Goal: Obtain resource: Download file/media

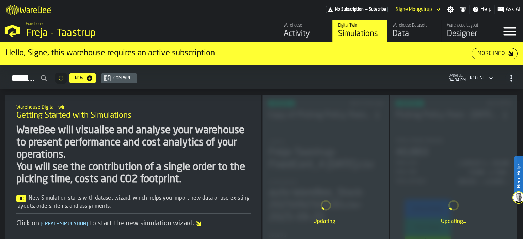
click at [306, 31] on div "Activity" at bounding box center [305, 34] width 43 height 11
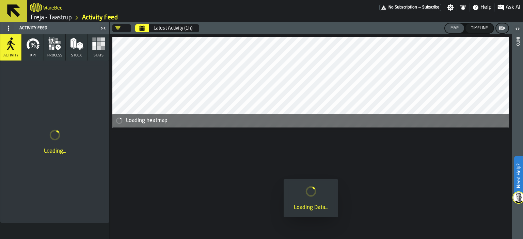
click at [141, 26] on icon "Calendar" at bounding box center [141, 28] width 5 height 5
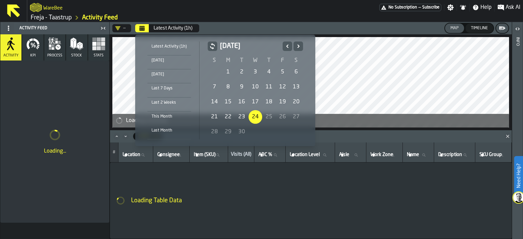
click at [285, 47] on icon "Previous" at bounding box center [287, 46] width 7 height 8
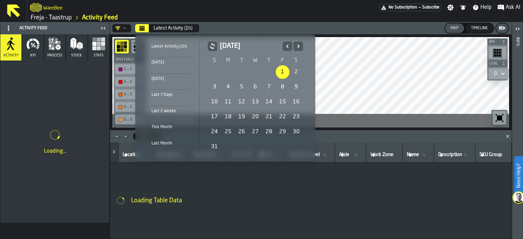
click at [283, 73] on div "1" at bounding box center [283, 72] width 14 height 14
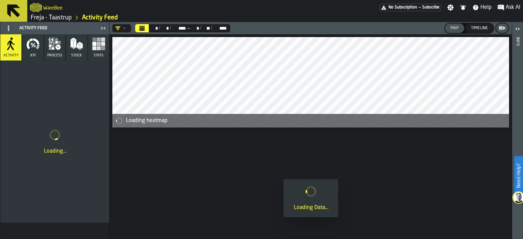
click at [120, 26] on icon "DropdownMenuValue-" at bounding box center [117, 28] width 5 height 5
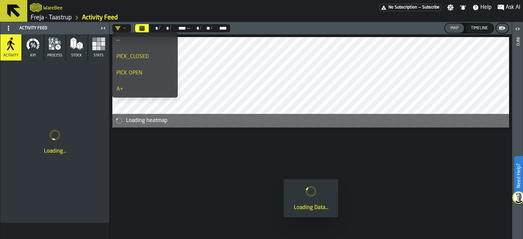
click at [153, 58] on div "PICK_CLOSED" at bounding box center [144, 57] width 57 height 8
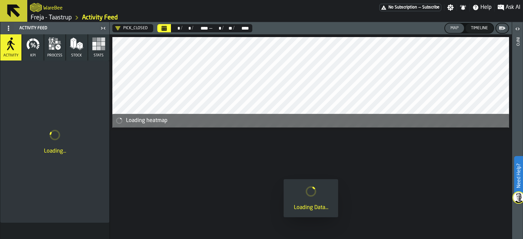
click at [99, 54] on span "Stats" at bounding box center [99, 55] width 10 height 4
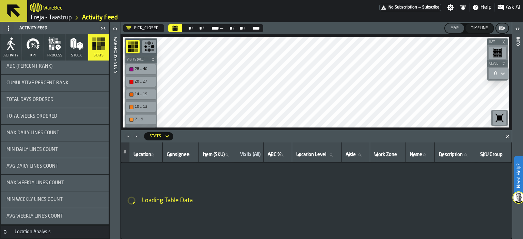
scroll to position [275, 0]
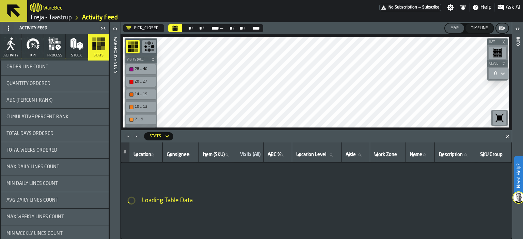
click at [52, 138] on div "Total Days Ordered" at bounding box center [55, 134] width 108 height 16
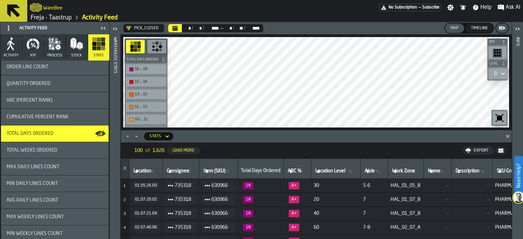
click at [129, 137] on icon "Maximize" at bounding box center [127, 136] width 7 height 7
click at [127, 138] on icon "Maximize" at bounding box center [127, 136] width 7 height 7
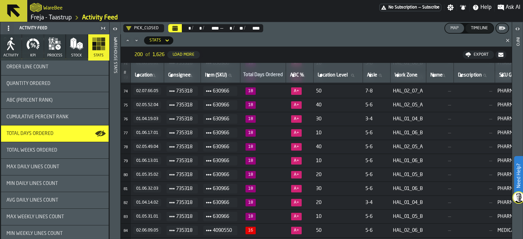
scroll to position [0, 0]
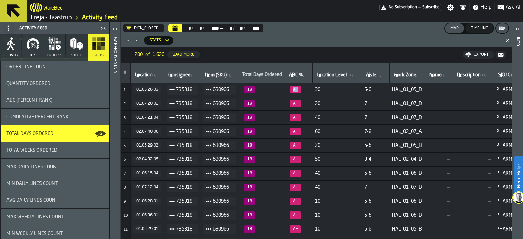
drag, startPoint x: 306, startPoint y: 88, endPoint x: 293, endPoint y: 88, distance: 12.6
click at [293, 88] on span "A+" at bounding box center [298, 89] width 22 height 7
click at [306, 89] on span "A+" at bounding box center [298, 89] width 22 height 7
drag, startPoint x: 302, startPoint y: 89, endPoint x: 292, endPoint y: 89, distance: 10.9
click at [292, 89] on span "A+" at bounding box center [298, 89] width 22 height 7
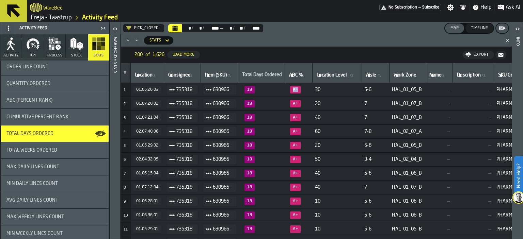
click at [288, 89] on td "A+" at bounding box center [299, 90] width 28 height 14
drag, startPoint x: 302, startPoint y: 88, endPoint x: 289, endPoint y: 88, distance: 13.3
click at [289, 88] on td "A+" at bounding box center [299, 90] width 28 height 14
click at [285, 88] on td "18" at bounding box center [262, 90] width 46 height 14
drag, startPoint x: 259, startPoint y: 90, endPoint x: 249, endPoint y: 89, distance: 9.5
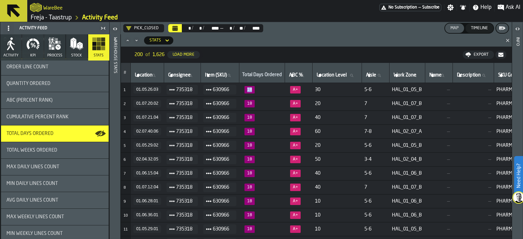
click at [249, 89] on span "18" at bounding box center [250, 89] width 10 height 7
drag, startPoint x: 417, startPoint y: 90, endPoint x: 410, endPoint y: 89, distance: 6.5
click at [410, 89] on span "HAL_01_05_B" at bounding box center [407, 89] width 30 height 5
click at [262, 50] on nav "300 of 1,626 Load More Export" at bounding box center [316, 55] width 391 height 16
click at [416, 88] on span "HAL_01_05_B" at bounding box center [407, 89] width 30 height 5
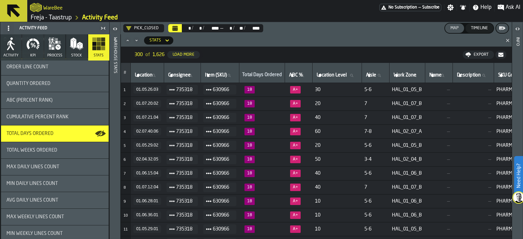
click at [425, 88] on td "HAL_01_05_B" at bounding box center [407, 90] width 36 height 14
click at [177, 27] on icon "Calendar" at bounding box center [175, 28] width 5 height 3
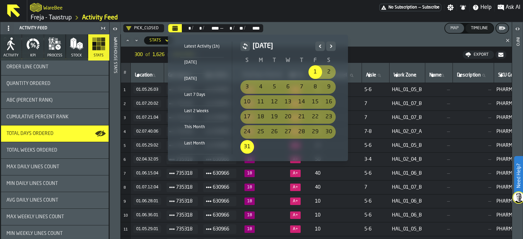
click at [320, 48] on icon "Previous" at bounding box center [320, 46] width 7 height 8
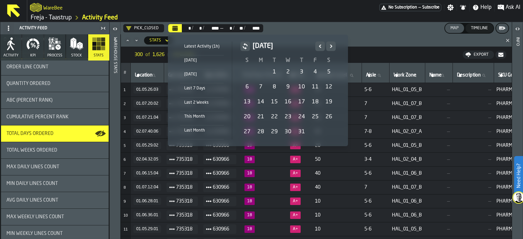
click at [273, 72] on div "1" at bounding box center [275, 72] width 14 height 14
click at [331, 46] on icon "Next" at bounding box center [331, 46] width 7 height 8
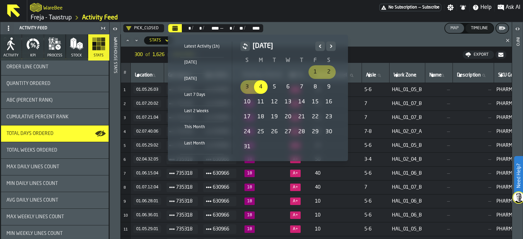
click at [331, 46] on icon "Next" at bounding box center [331, 46] width 7 height 8
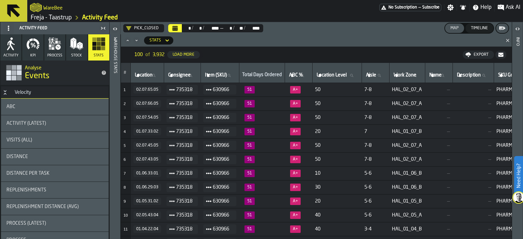
click at [64, 103] on div "ABC" at bounding box center [55, 107] width 108 height 16
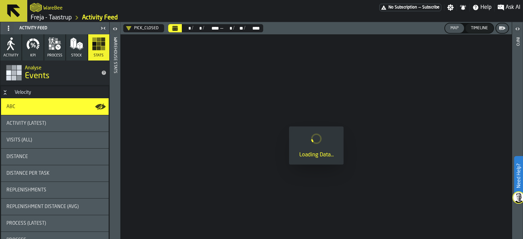
click at [173, 30] on icon "Calendar" at bounding box center [175, 28] width 5 height 3
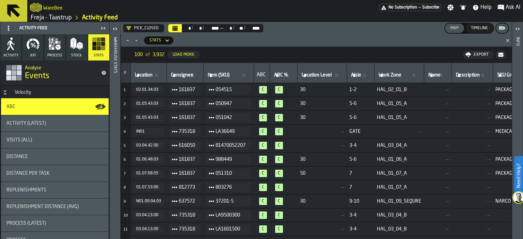
click at [43, 119] on div "Activity (Latest)" at bounding box center [55, 123] width 108 height 16
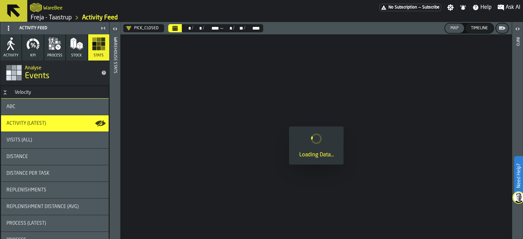
click at [26, 137] on div "Visits (All)" at bounding box center [55, 140] width 108 height 16
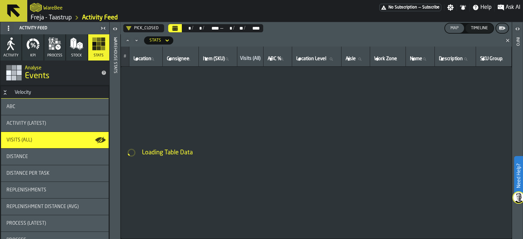
click at [54, 46] on icon "button" at bounding box center [55, 44] width 14 height 14
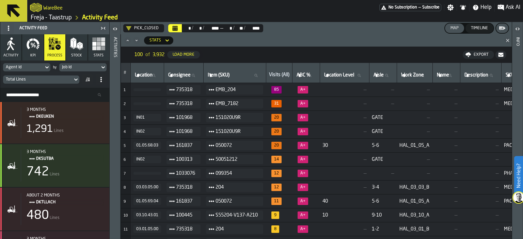
click at [31, 46] on icon "button" at bounding box center [33, 44] width 14 height 14
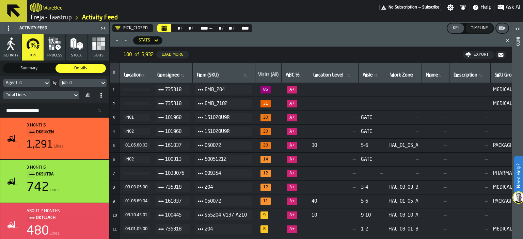
click at [18, 47] on button "Activity" at bounding box center [10, 47] width 21 height 26
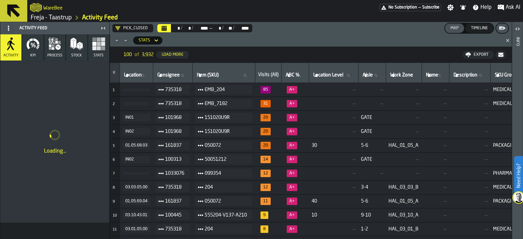
click at [166, 29] on icon "Calendar" at bounding box center [164, 28] width 5 height 3
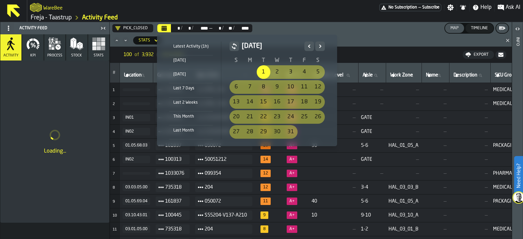
click at [180, 61] on div "[DATE]" at bounding box center [191, 60] width 44 height 7
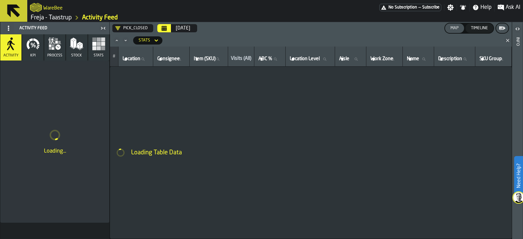
click at [32, 43] on icon "button" at bounding box center [32, 44] width 2 height 3
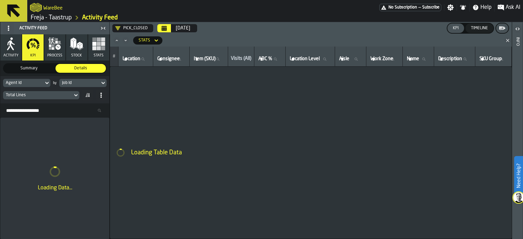
click at [43, 81] on div "Agent Id" at bounding box center [23, 82] width 41 height 7
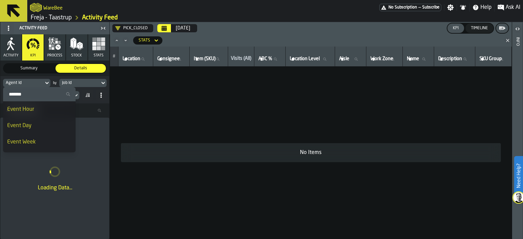
click at [36, 97] on input "Search" at bounding box center [39, 94] width 67 height 9
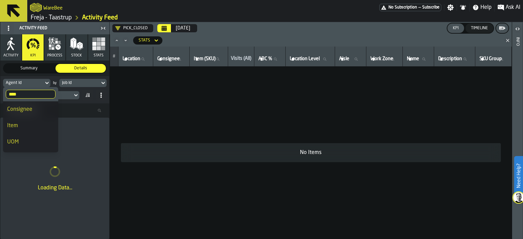
type input "****"
click at [21, 124] on div "Item" at bounding box center [30, 126] width 47 height 8
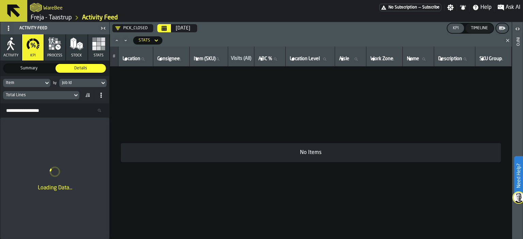
click at [78, 83] on div "Job Id" at bounding box center [79, 83] width 35 height 5
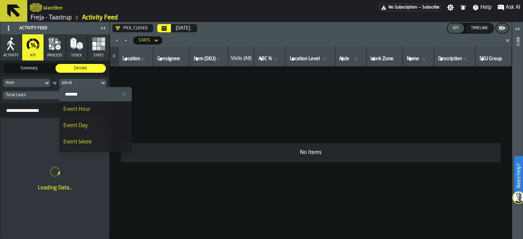
click at [79, 94] on input "Search" at bounding box center [95, 94] width 67 height 9
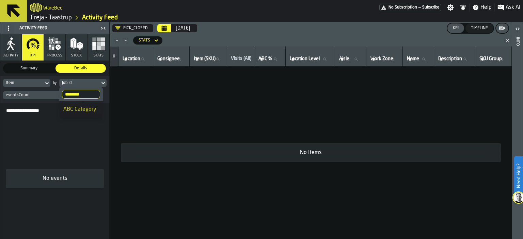
type input "********"
click at [77, 105] on li "ABC Category" at bounding box center [81, 110] width 44 height 16
click at [58, 94] on div "eventsCount" at bounding box center [38, 95] width 64 height 5
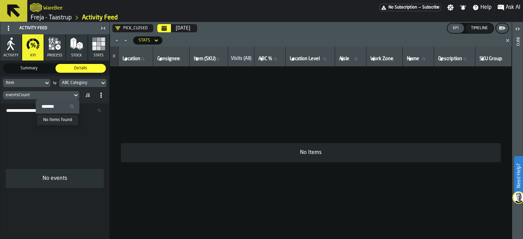
click at [55, 106] on input "Search" at bounding box center [57, 106] width 38 height 9
type input "****"
click at [71, 107] on input "****" at bounding box center [57, 106] width 38 height 9
click at [74, 96] on icon at bounding box center [76, 95] width 7 height 8
click at [159, 27] on button "Calendar" at bounding box center [164, 28] width 14 height 8
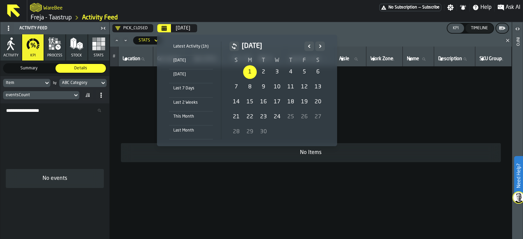
click at [253, 68] on div "1" at bounding box center [250, 72] width 14 height 14
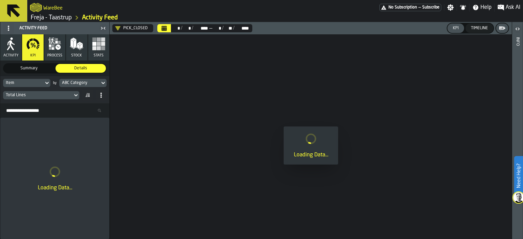
click at [76, 96] on icon at bounding box center [76, 95] width 7 height 8
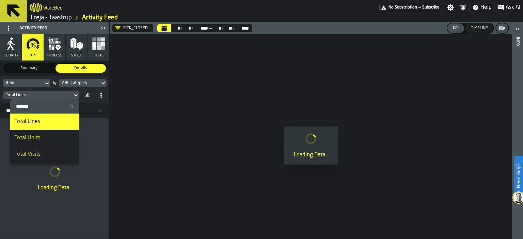
click at [56, 122] on div "Total Lines" at bounding box center [44, 122] width 61 height 8
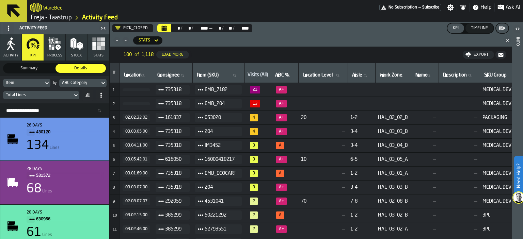
click at [265, 72] on div "Visits (All)" at bounding box center [258, 75] width 20 height 7
click at [158, 41] on icon at bounding box center [156, 40] width 7 height 8
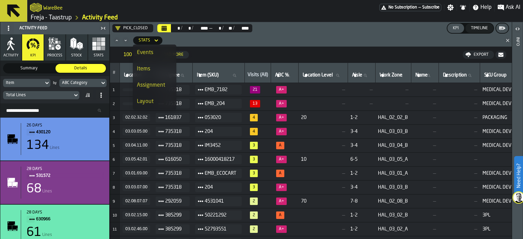
click at [187, 43] on span at bounding box center [331, 40] width 333 height 8
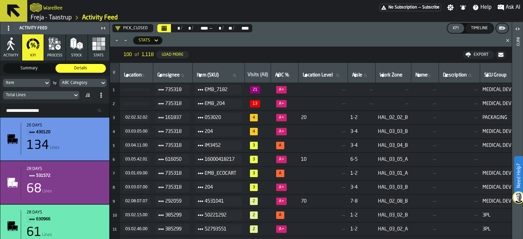
click at [124, 41] on icon "Minimize" at bounding box center [125, 40] width 7 height 7
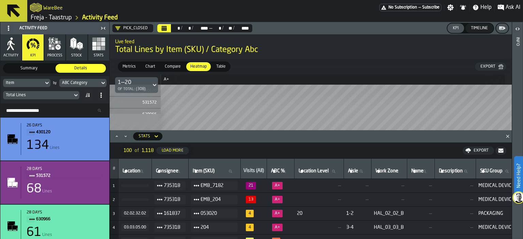
click at [507, 140] on button "Close" at bounding box center [508, 136] width 8 height 7
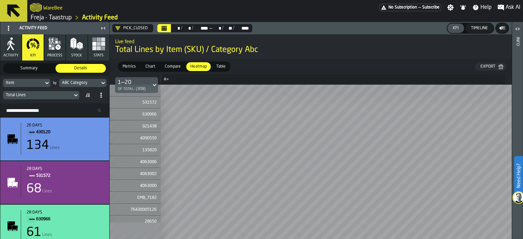
click at [499, 31] on icon "button-" at bounding box center [502, 28] width 7 height 7
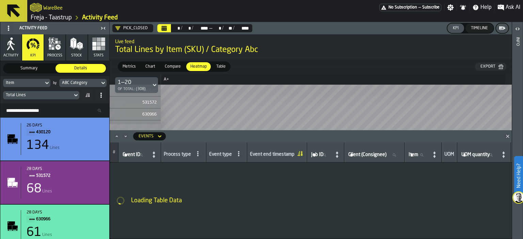
drag, startPoint x: 217, startPoint y: 81, endPoint x: 185, endPoint y: 130, distance: 58.6
click at [185, 130] on h6 "Events" at bounding box center [306, 136] width 386 height 12
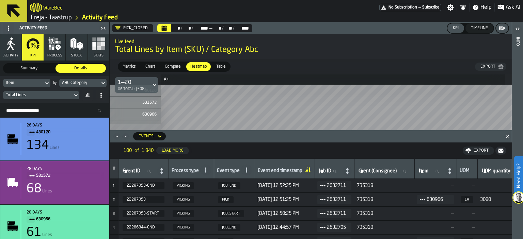
click at [83, 95] on span at bounding box center [87, 95] width 11 height 11
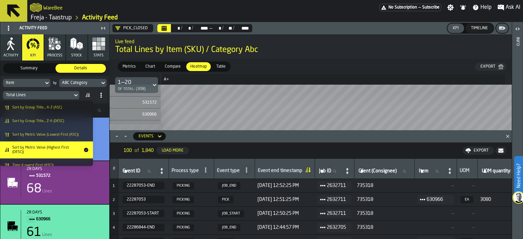
click at [68, 145] on li "Sort by Metric Value (Highest First (DESC))" at bounding box center [46, 150] width 93 height 17
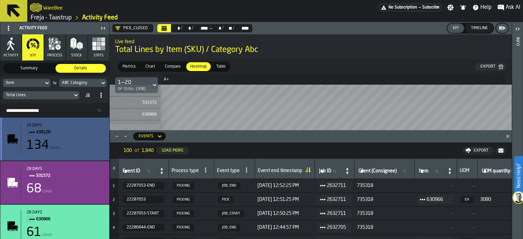
click at [114, 134] on icon "Maximize" at bounding box center [116, 136] width 7 height 7
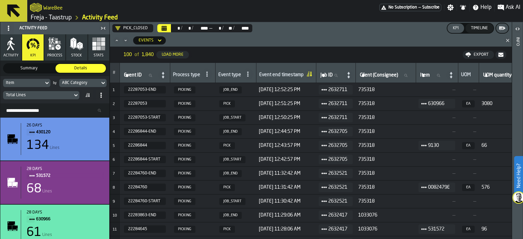
click at [159, 40] on icon at bounding box center [159, 40] width 7 height 8
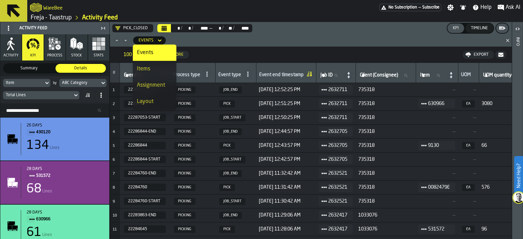
click at [147, 69] on div "Items" at bounding box center [154, 69] width 35 height 8
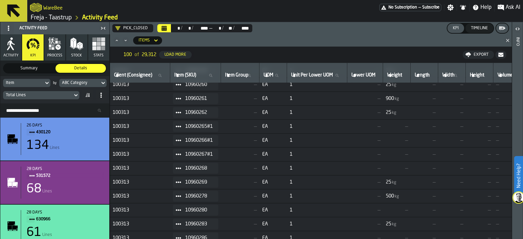
scroll to position [1, 0]
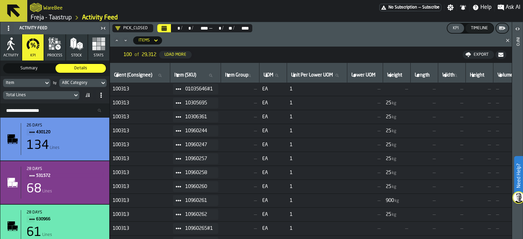
click at [53, 45] on icon "button" at bounding box center [53, 46] width 2 height 2
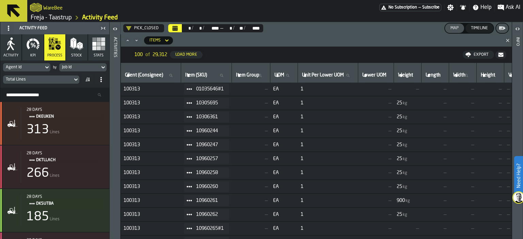
click at [103, 49] on rect "button" at bounding box center [103, 48] width 4 height 4
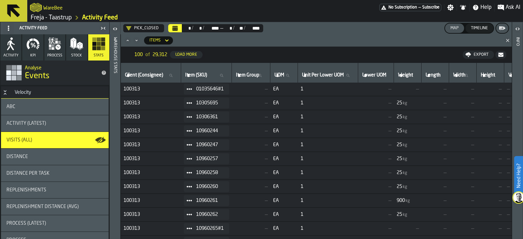
click at [29, 141] on span "Visits (All)" at bounding box center [19, 140] width 26 height 5
click at [30, 156] on div "Distance" at bounding box center [54, 156] width 97 height 5
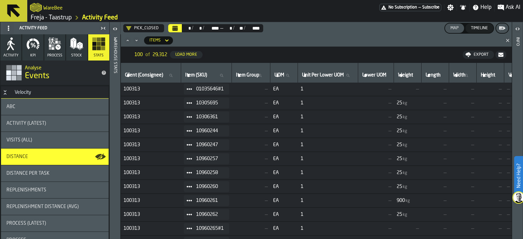
click at [36, 140] on div "Visits (All)" at bounding box center [54, 140] width 97 height 5
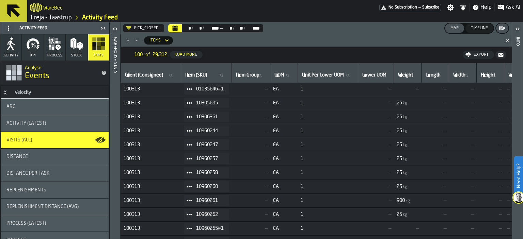
click at [113, 29] on icon "button-toggle-Open" at bounding box center [114, 29] width 2 height 2
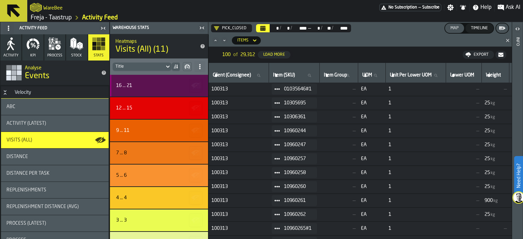
click at [145, 86] on div "16 ... 21" at bounding box center [158, 85] width 84 height 5
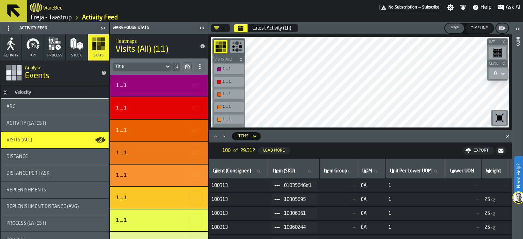
click at [272, 27] on div "Latest Activity (1h)" at bounding box center [271, 28] width 39 height 5
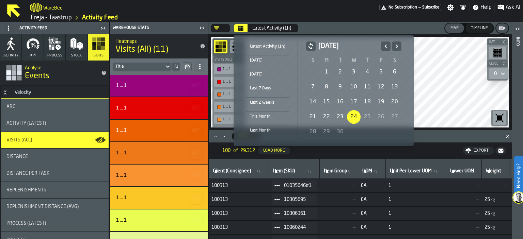
click at [340, 132] on div "30" at bounding box center [340, 132] width 14 height 14
click at [324, 69] on div "1" at bounding box center [327, 72] width 14 height 14
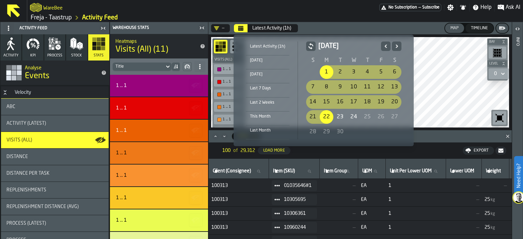
click at [325, 131] on div "29" at bounding box center [327, 132] width 14 height 14
click at [327, 134] on div "29" at bounding box center [327, 132] width 14 height 14
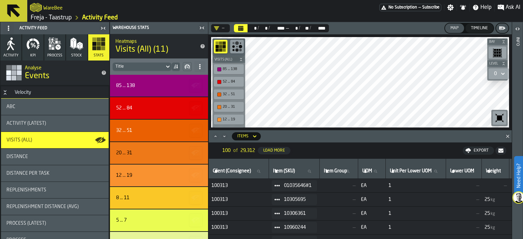
click at [15, 106] on div "ABC" at bounding box center [54, 106] width 97 height 5
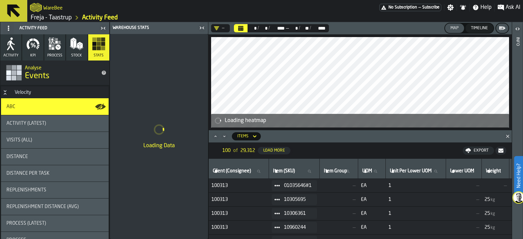
click at [215, 137] on icon "Maximize" at bounding box center [216, 136] width 2 height 1
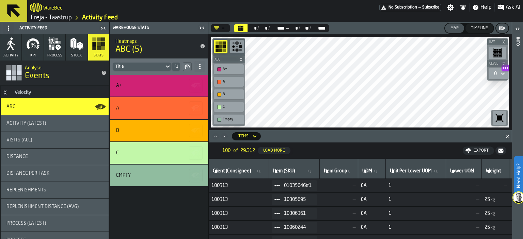
click at [201, 28] on icon "button-toggle-Close me" at bounding box center [201, 28] width 2 height 2
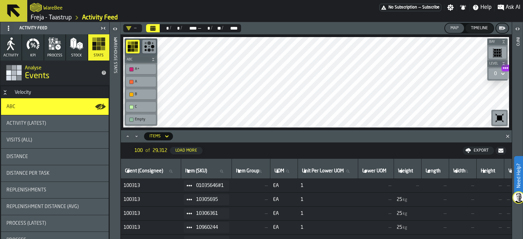
click at [126, 137] on icon "Maximize" at bounding box center [127, 136] width 7 height 7
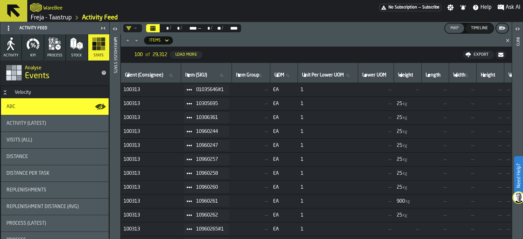
click at [97, 50] on rect "button" at bounding box center [99, 48] width 4 height 4
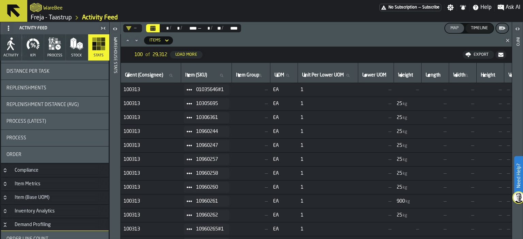
scroll to position [238, 0]
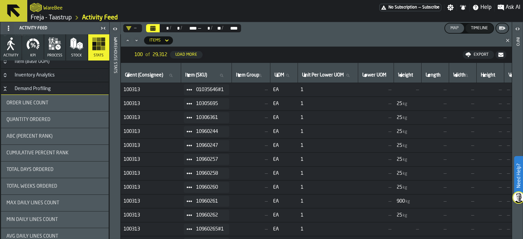
click at [67, 168] on div "Total Days Ordered" at bounding box center [54, 169] width 97 height 5
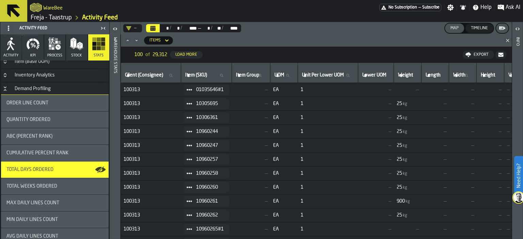
click at [132, 28] on div "—" at bounding box center [131, 28] width 11 height 5
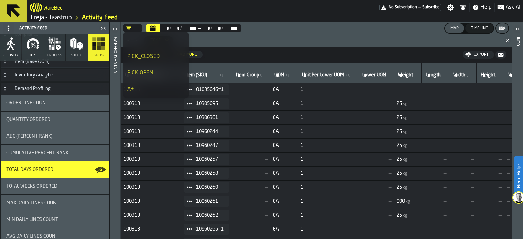
click at [155, 57] on div "PICK_CLOSED" at bounding box center [155, 57] width 57 height 8
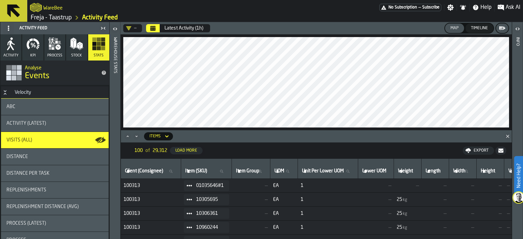
scroll to position [204, 0]
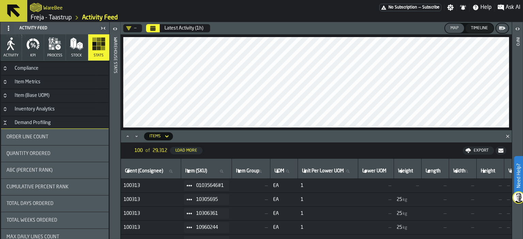
click at [54, 203] on div "Total Days Ordered" at bounding box center [54, 203] width 97 height 5
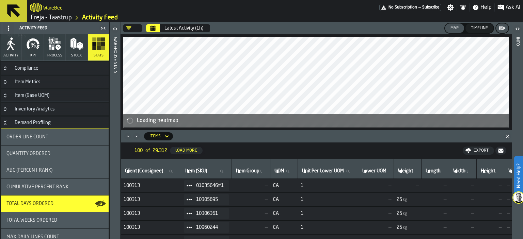
click at [131, 29] on icon "DropdownMenuValue-" at bounding box center [128, 28] width 5 height 5
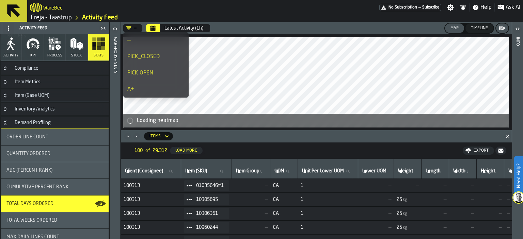
click at [144, 60] on div "PICK_CLOSED" at bounding box center [155, 57] width 57 height 8
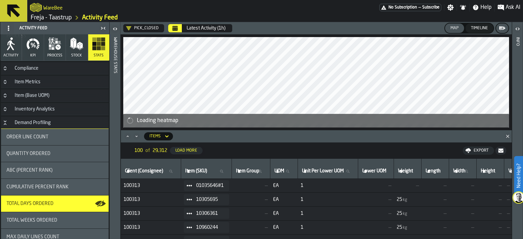
click at [173, 26] on icon "Calendar" at bounding box center [173, 26] width 0 height 0
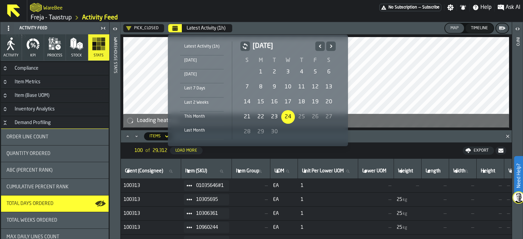
click at [320, 47] on icon "Previous" at bounding box center [320, 46] width 7 height 8
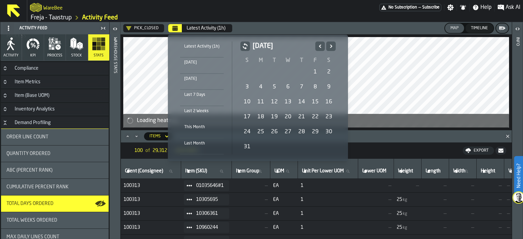
click at [320, 47] on icon "Previous" at bounding box center [320, 46] width 7 height 8
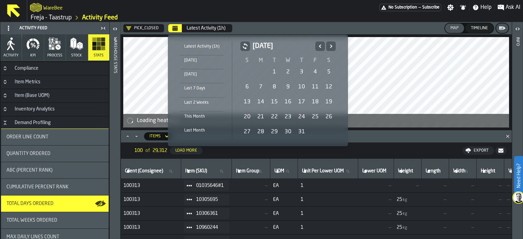
click at [268, 69] on div "1" at bounding box center [275, 72] width 14 height 14
click at [331, 47] on icon "Next" at bounding box center [331, 46] width 7 height 8
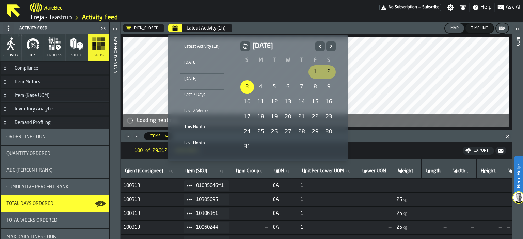
click at [331, 47] on icon "Next" at bounding box center [331, 46] width 7 height 8
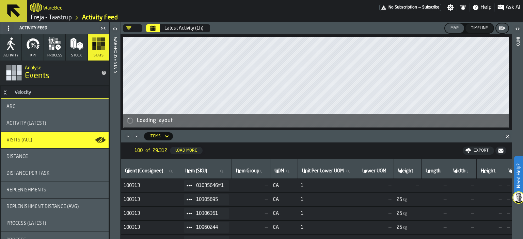
click at [163, 135] on icon at bounding box center [166, 137] width 7 height 8
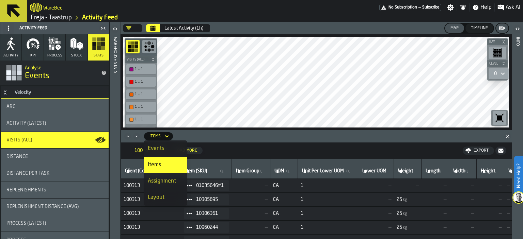
click at [167, 152] on div "Events" at bounding box center [165, 149] width 35 height 8
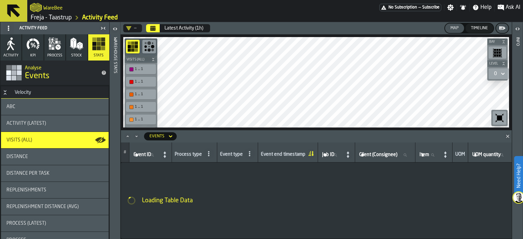
click at [169, 136] on icon at bounding box center [170, 137] width 7 height 8
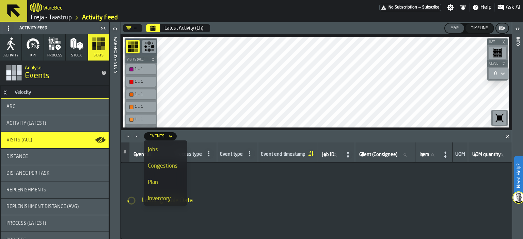
scroll to position [46, 0]
click at [170, 167] on div "Stats" at bounding box center [165, 168] width 35 height 8
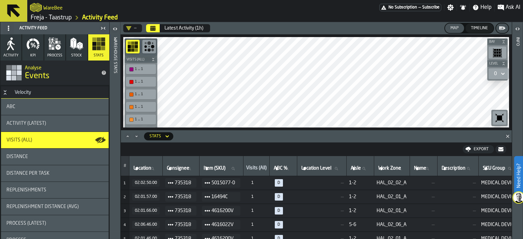
click at [154, 27] on icon "Calendar" at bounding box center [152, 28] width 5 height 5
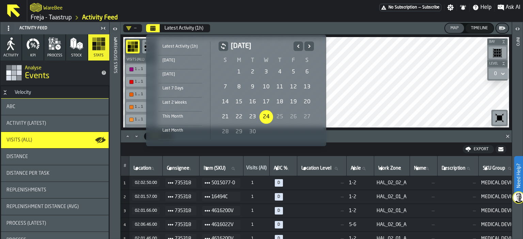
click at [299, 45] on icon "Previous" at bounding box center [298, 46] width 7 height 8
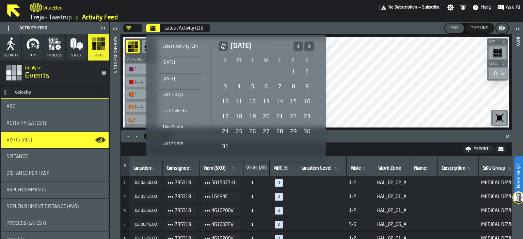
click at [298, 45] on icon "Previous" at bounding box center [298, 46] width 7 height 8
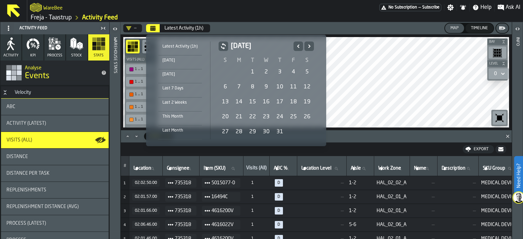
click at [254, 69] on div "1" at bounding box center [253, 72] width 14 height 14
click at [306, 48] on icon "Next" at bounding box center [309, 46] width 7 height 8
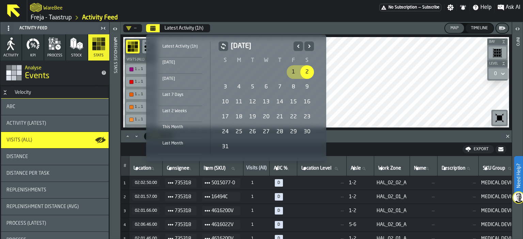
click at [306, 48] on icon "Next" at bounding box center [309, 46] width 7 height 8
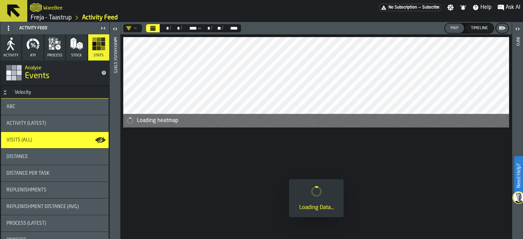
click at [132, 26] on div "—" at bounding box center [131, 28] width 11 height 5
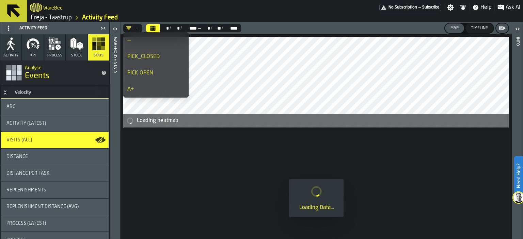
click at [156, 54] on div "PICK_CLOSED" at bounding box center [155, 57] width 57 height 8
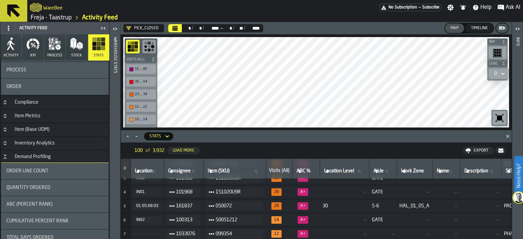
scroll to position [238, 0]
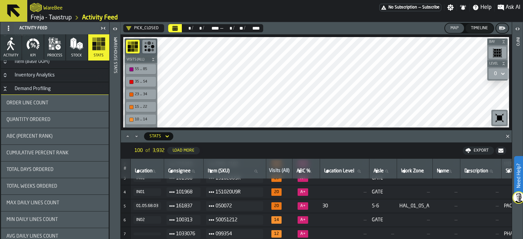
click at [74, 171] on div "Total Days Ordered" at bounding box center [54, 169] width 97 height 5
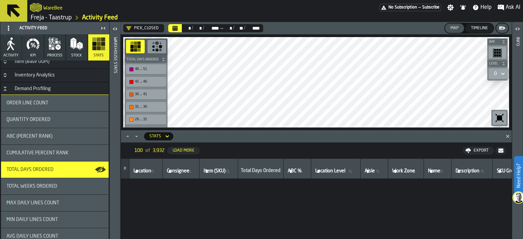
scroll to position [0, 0]
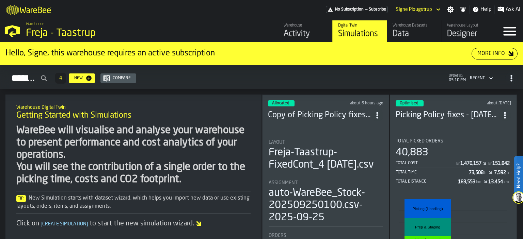
click at [306, 36] on div "Activity" at bounding box center [305, 34] width 43 height 11
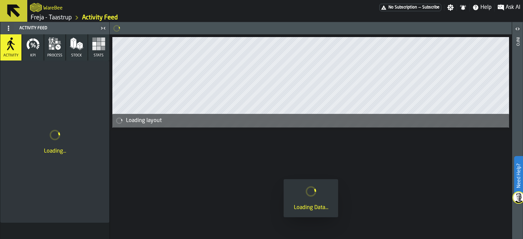
click at [99, 49] on rect "button" at bounding box center [99, 48] width 4 height 4
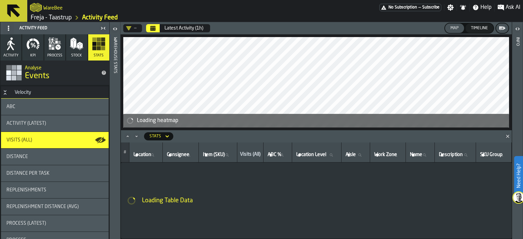
click at [156, 31] on button "Calendar" at bounding box center [153, 28] width 14 height 8
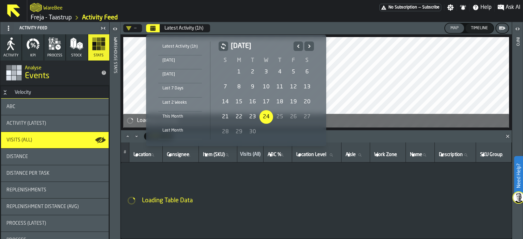
click at [300, 45] on icon "Previous" at bounding box center [298, 46] width 7 height 8
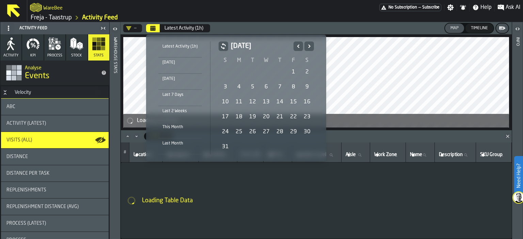
click at [296, 46] on icon "Previous" at bounding box center [298, 46] width 7 height 8
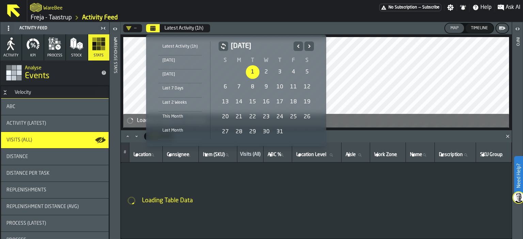
click at [250, 72] on div "1" at bounding box center [253, 72] width 14 height 14
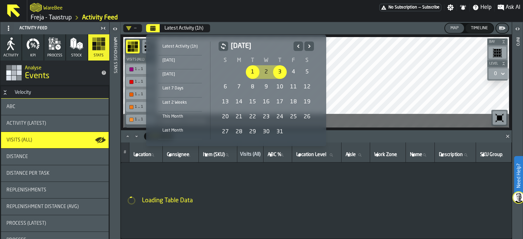
click at [309, 49] on icon "Next" at bounding box center [309, 46] width 7 height 8
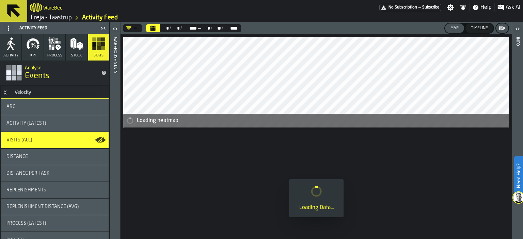
click at [157, 29] on button "Calendar" at bounding box center [153, 28] width 14 height 8
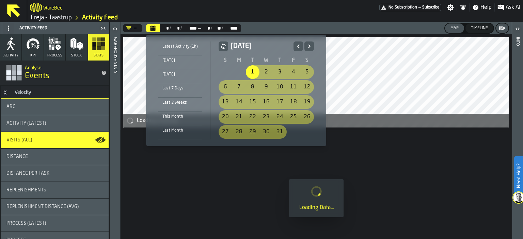
drag, startPoint x: 249, startPoint y: 76, endPoint x: 277, endPoint y: 64, distance: 30.1
click at [249, 75] on div "1" at bounding box center [253, 72] width 14 height 14
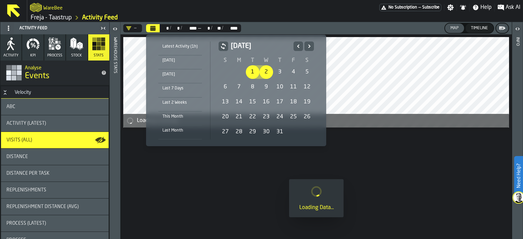
click at [312, 46] on button "Next" at bounding box center [310, 47] width 10 height 10
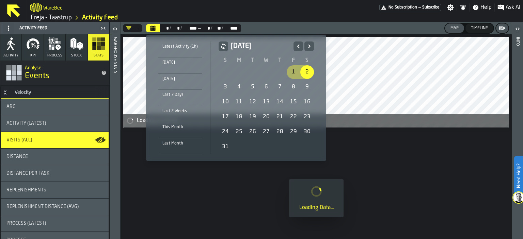
click at [312, 46] on button "Next" at bounding box center [310, 47] width 10 height 10
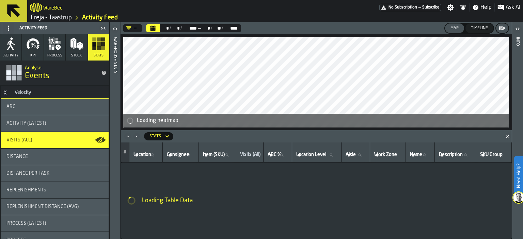
click at [135, 30] on div "—" at bounding box center [131, 28] width 11 height 5
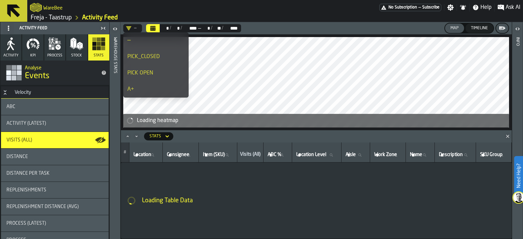
click at [161, 50] on li "PICK_CLOSED" at bounding box center [155, 57] width 65 height 16
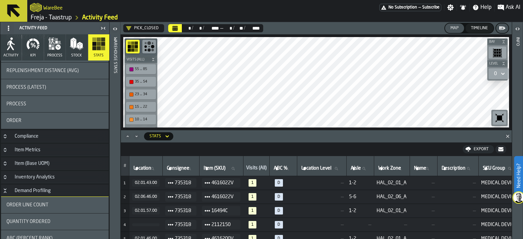
scroll to position [307, 0]
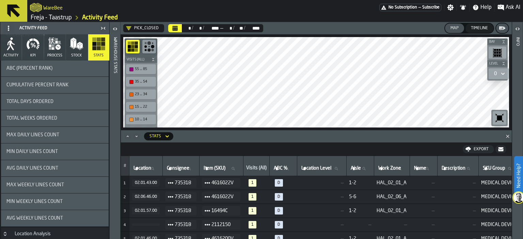
click at [64, 105] on div "Total Days Ordered" at bounding box center [55, 102] width 108 height 16
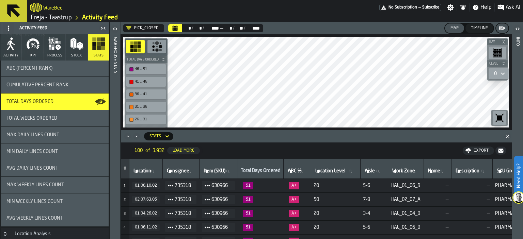
click at [476, 153] on div "Export" at bounding box center [481, 151] width 20 height 5
click at [466, 154] on span "Download (csv)" at bounding box center [476, 150] width 32 height 5
click at [483, 152] on div "Export" at bounding box center [481, 151] width 20 height 5
click at [500, 150] on icon "button-" at bounding box center [500, 151] width 5 height 4
click at [412, 151] on nav "100 of 3,932 Load More Loading... Sending..." at bounding box center [316, 151] width 391 height 16
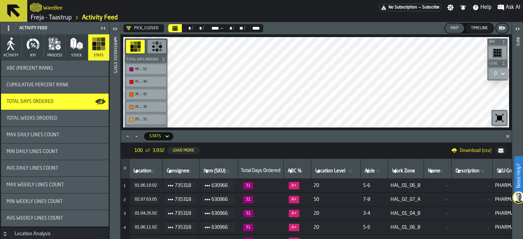
scroll to position [258, 0]
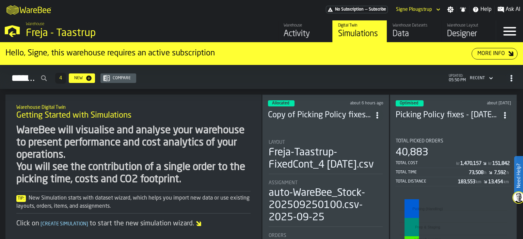
click at [302, 21] on link "Warehouse Activity" at bounding box center [305, 31] width 54 height 22
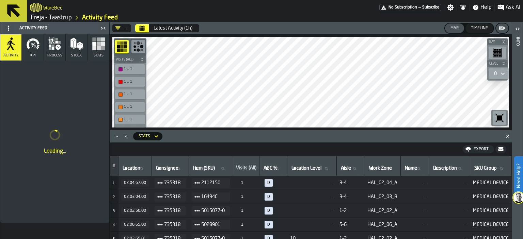
click at [97, 45] on rect "button" at bounding box center [99, 44] width 4 height 4
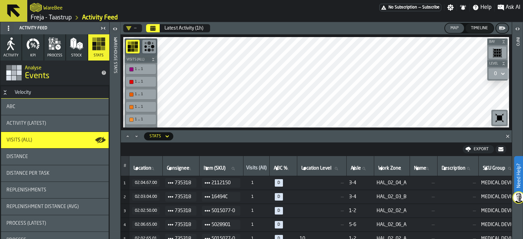
click at [158, 30] on button "Calendar" at bounding box center [153, 28] width 14 height 8
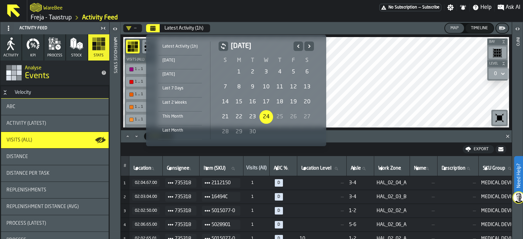
click at [294, 44] on button "Previous" at bounding box center [299, 47] width 10 height 10
drag, startPoint x: 248, startPoint y: 70, endPoint x: 252, endPoint y: 71, distance: 4.1
click at [248, 71] on div "1" at bounding box center [253, 72] width 14 height 14
click at [310, 47] on icon "Next" at bounding box center [309, 46] width 7 height 8
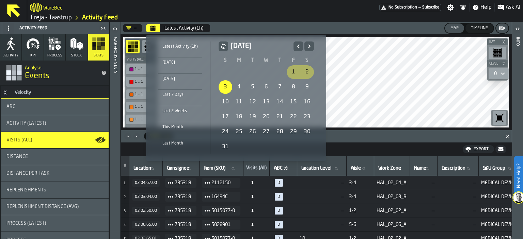
click at [310, 47] on icon "Next" at bounding box center [309, 46] width 7 height 8
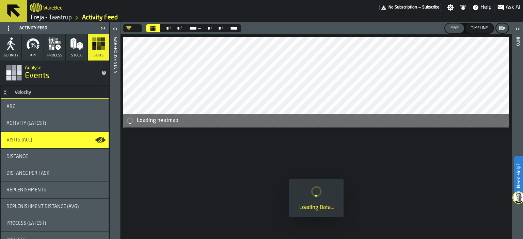
click at [151, 31] on icon "Calendar" at bounding box center [153, 28] width 5 height 3
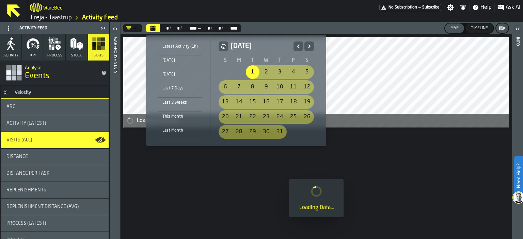
click at [309, 46] on icon "Next" at bounding box center [309, 46] width 2 height 3
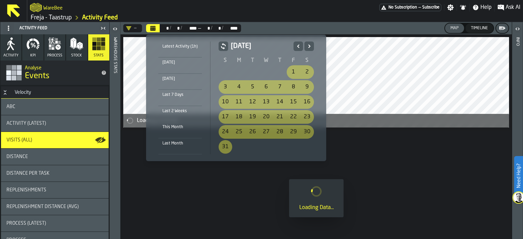
click at [309, 46] on icon "Next" at bounding box center [309, 46] width 2 height 3
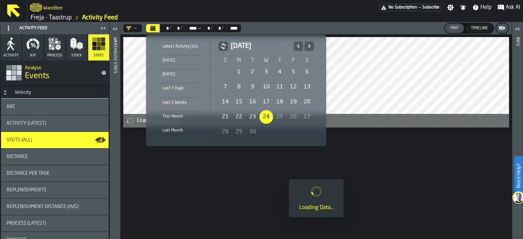
click at [264, 120] on div "24" at bounding box center [267, 117] width 14 height 14
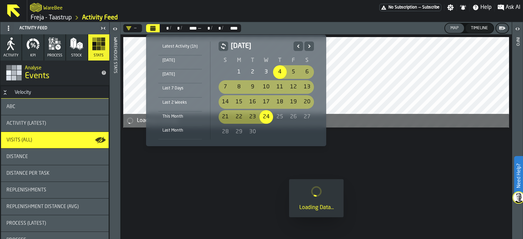
click at [300, 48] on icon "Previous" at bounding box center [298, 46] width 7 height 8
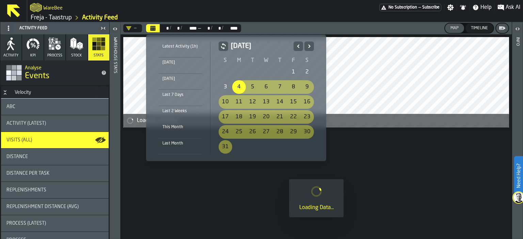
click at [300, 48] on icon "Previous" at bounding box center [298, 46] width 7 height 8
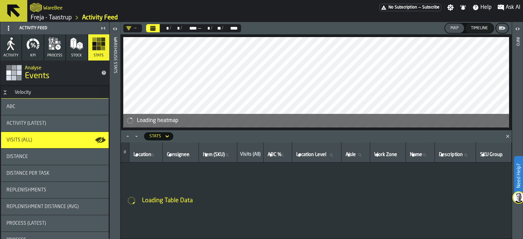
click at [135, 30] on div "—" at bounding box center [131, 28] width 11 height 5
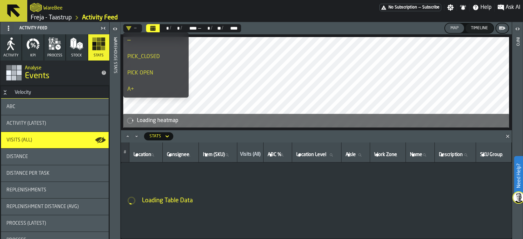
click at [136, 58] on div "PICK_CLOSED" at bounding box center [155, 57] width 57 height 8
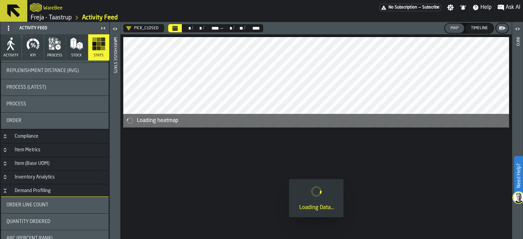
scroll to position [238, 0]
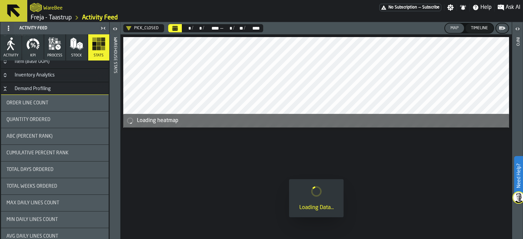
click at [51, 171] on span "Total Days Ordered" at bounding box center [29, 169] width 47 height 5
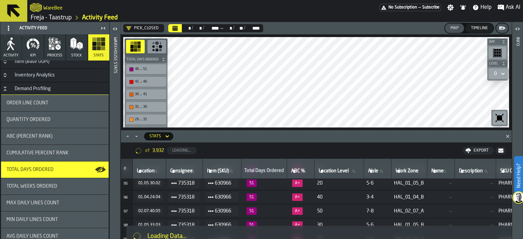
scroll to position [1352, 0]
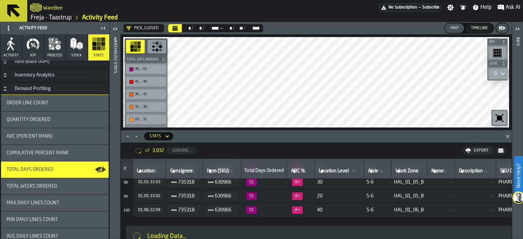
click at [168, 138] on icon at bounding box center [167, 137] width 7 height 8
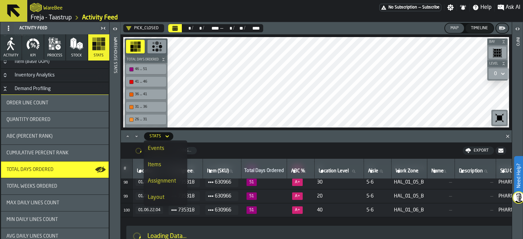
click at [166, 135] on icon at bounding box center [167, 137] width 7 height 8
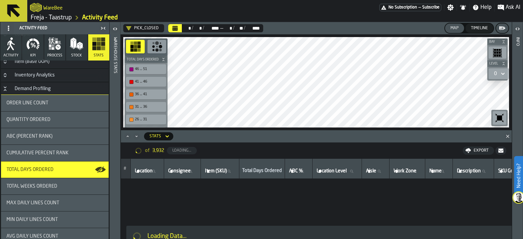
scroll to position [0, 0]
